Goal: Information Seeking & Learning: Learn about a topic

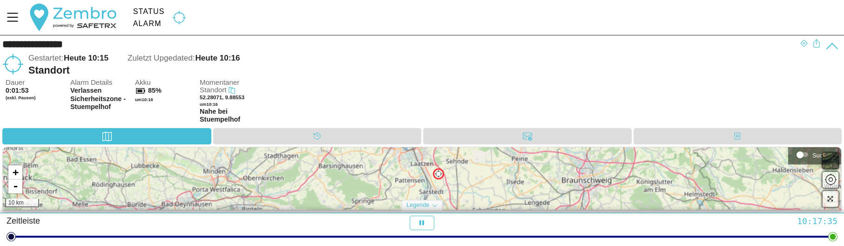
drag, startPoint x: 474, startPoint y: 166, endPoint x: 451, endPoint y: 190, distance: 33.3
click at [457, 193] on div "+ - 10 km" at bounding box center [422, 178] width 839 height 62
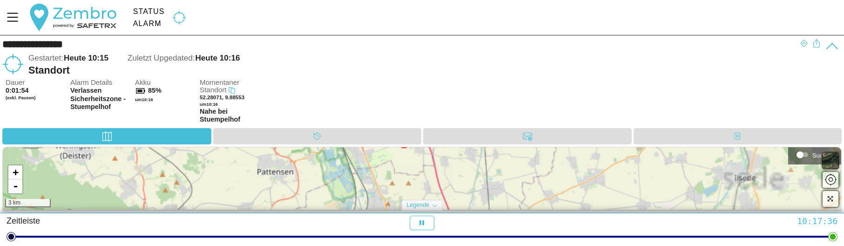
drag, startPoint x: 447, startPoint y: 169, endPoint x: 455, endPoint y: 187, distance: 19.0
click at [455, 187] on div "+ - 3 km" at bounding box center [422, 178] width 839 height 62
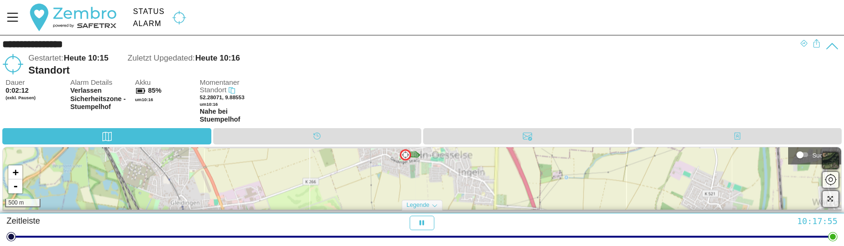
drag, startPoint x: 415, startPoint y: 164, endPoint x: 416, endPoint y: 175, distance: 10.8
click at [416, 175] on div "+ - 500 m" at bounding box center [422, 178] width 839 height 62
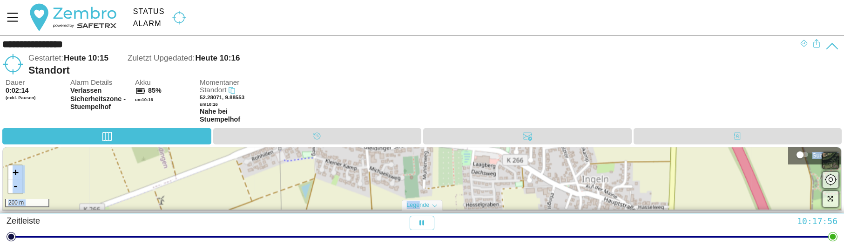
drag, startPoint x: 414, startPoint y: 161, endPoint x: 420, endPoint y: 204, distance: 43.8
click at [420, 204] on div "+ - 200 m Suchlicht Legende Starte Standort Momentaner Standort Sicherheitszone…" at bounding box center [422, 180] width 844 height 67
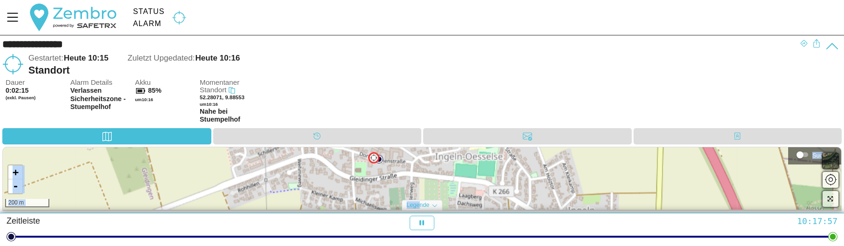
drag, startPoint x: 421, startPoint y: 165, endPoint x: 407, endPoint y: 197, distance: 34.2
click at [407, 197] on div "+ - 200 m" at bounding box center [422, 178] width 839 height 62
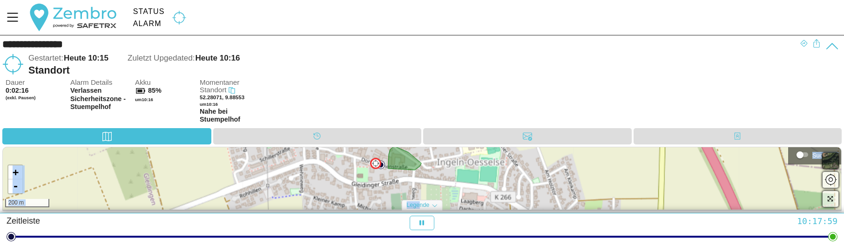
drag, startPoint x: 420, startPoint y: 176, endPoint x: 422, endPoint y: 181, distance: 5.9
click at [422, 181] on div "+ - 200 m" at bounding box center [422, 178] width 839 height 62
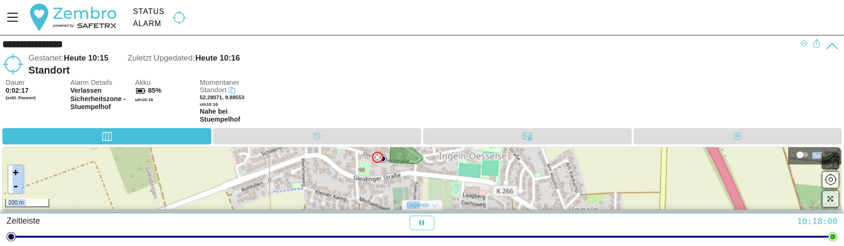
drag, startPoint x: 425, startPoint y: 178, endPoint x: 427, endPoint y: 172, distance: 6.3
click at [427, 172] on div "+ - 200 m" at bounding box center [422, 178] width 839 height 62
